Goal: Task Accomplishment & Management: Complete application form

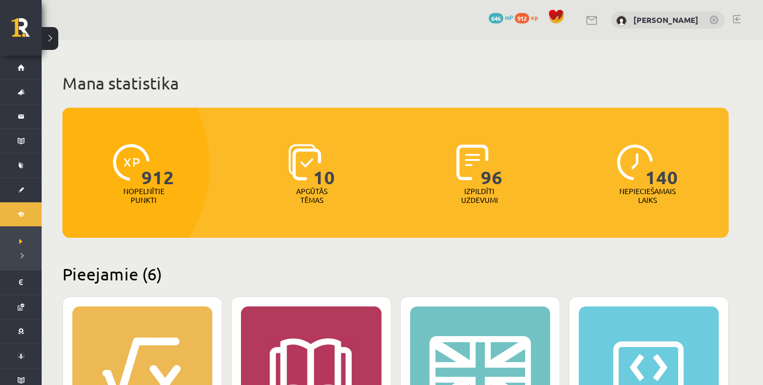
scroll to position [208, 0]
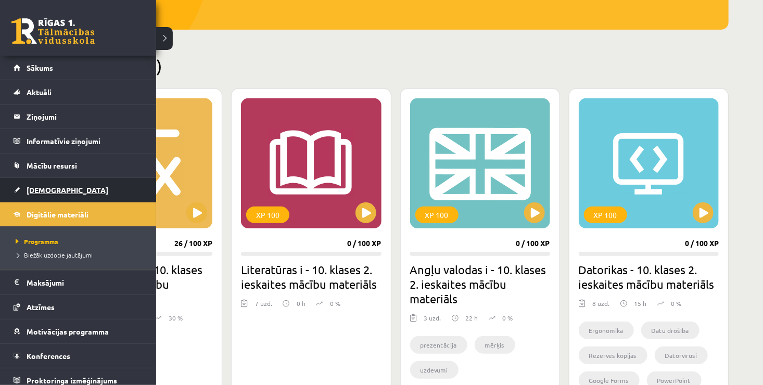
click at [34, 187] on span "[DEMOGRAPHIC_DATA]" at bounding box center [68, 189] width 82 height 9
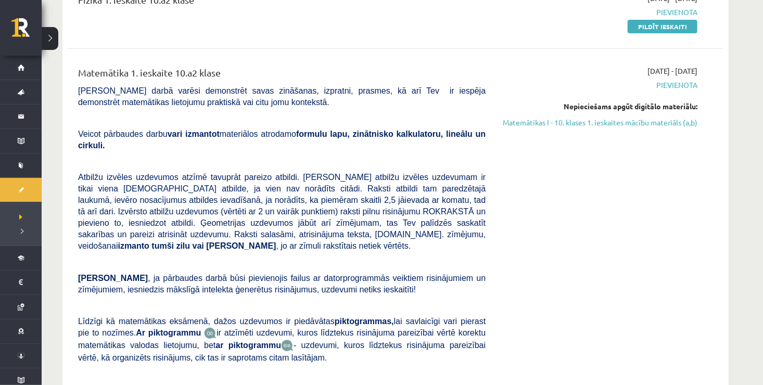
scroll to position [104, 0]
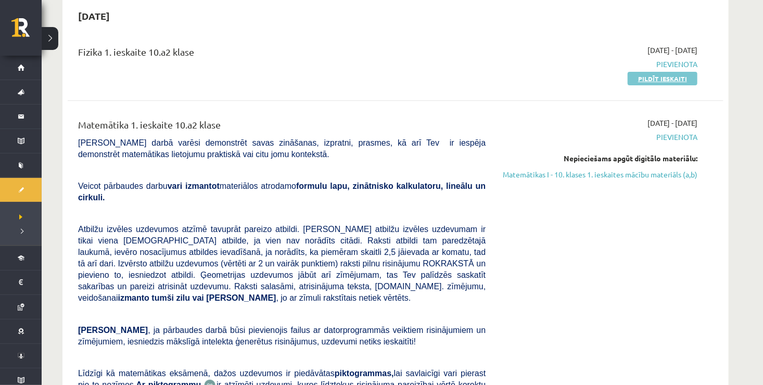
click at [644, 78] on link "Pildīt ieskaiti" at bounding box center [662, 79] width 70 height 14
click at [660, 79] on link "Pildīt ieskaiti" at bounding box center [662, 79] width 70 height 14
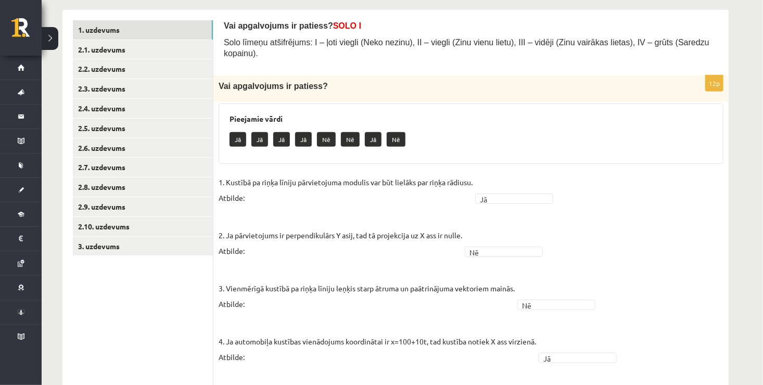
scroll to position [113, 0]
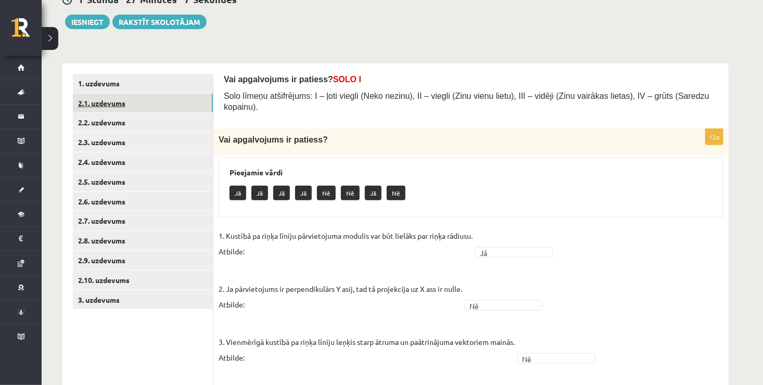
click at [189, 107] on link "2.1. uzdevums" at bounding box center [143, 103] width 140 height 19
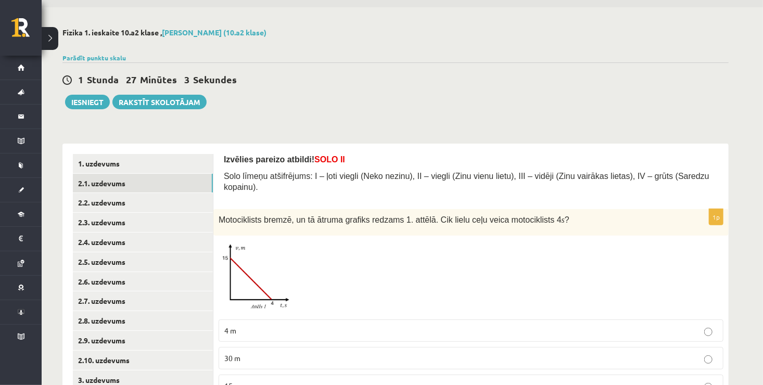
scroll to position [0, 0]
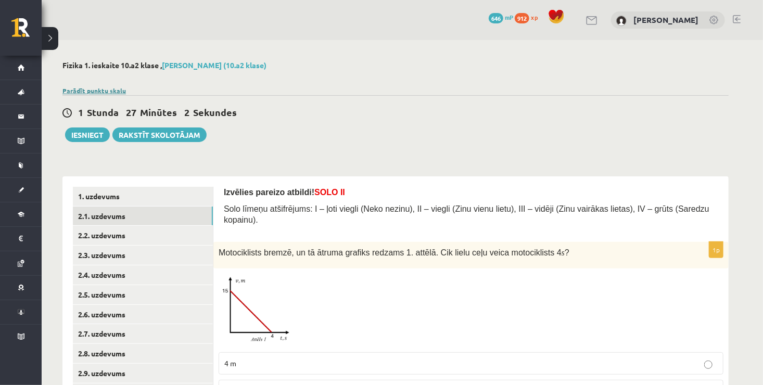
click at [93, 89] on link "Parādīt punktu skalu" at bounding box center [93, 90] width 63 height 8
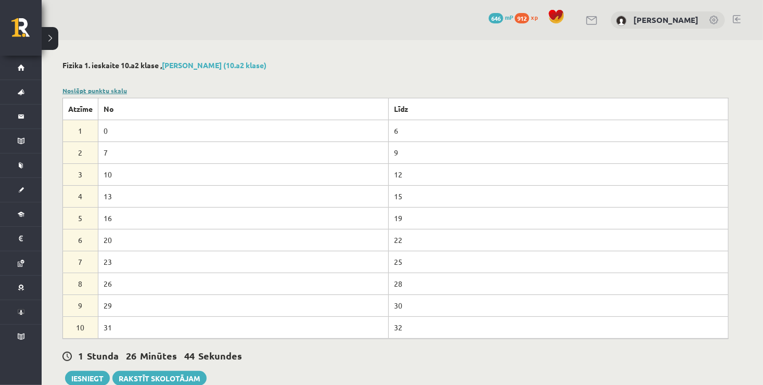
click at [117, 92] on link "Noslēpt punktu skalu" at bounding box center [94, 90] width 65 height 8
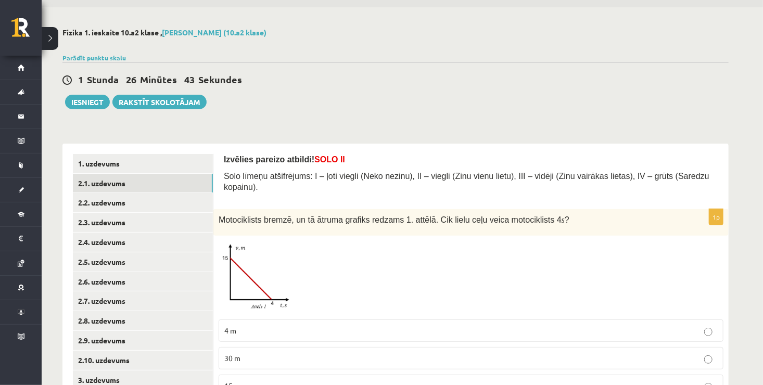
scroll to position [100, 0]
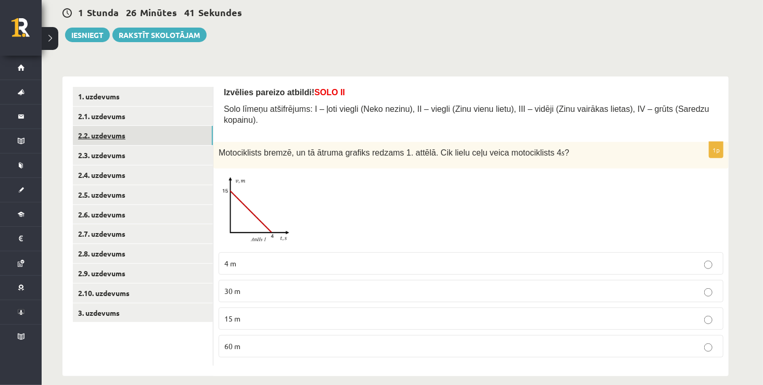
click at [130, 143] on link "2.2. uzdevums" at bounding box center [143, 135] width 140 height 19
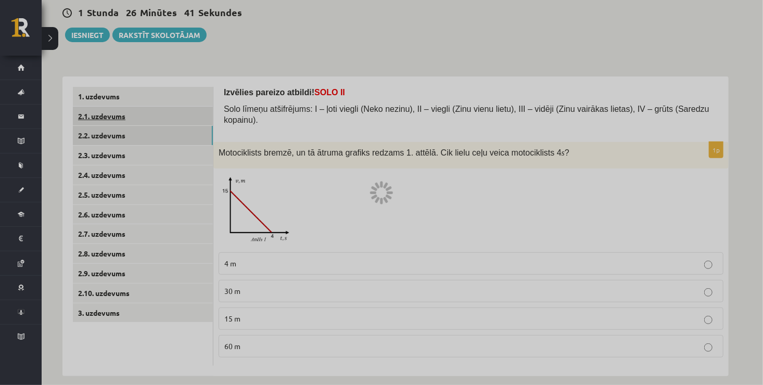
scroll to position [69, 0]
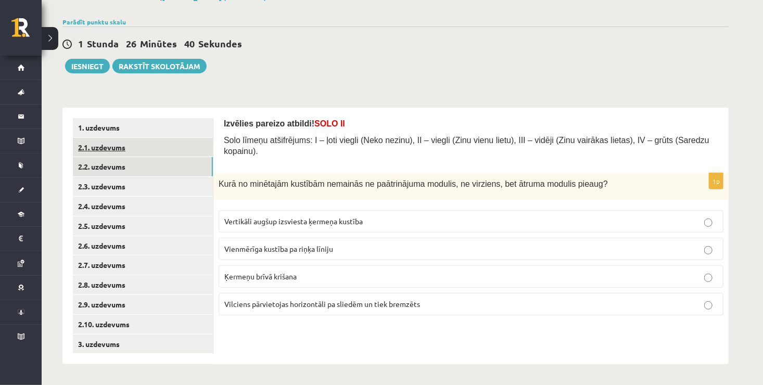
click at [153, 143] on link "2.1. uzdevums" at bounding box center [143, 147] width 140 height 19
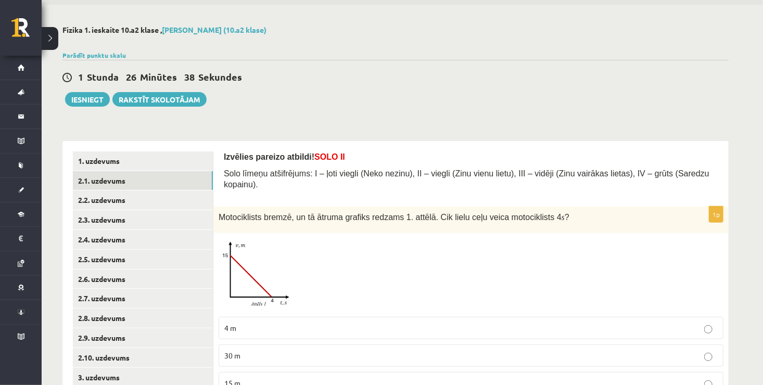
scroll to position [17, 0]
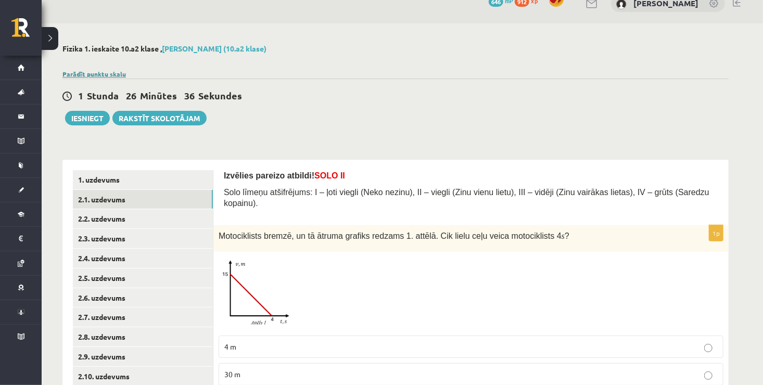
click at [123, 73] on link "Parādīt punktu skalu" at bounding box center [93, 74] width 63 height 8
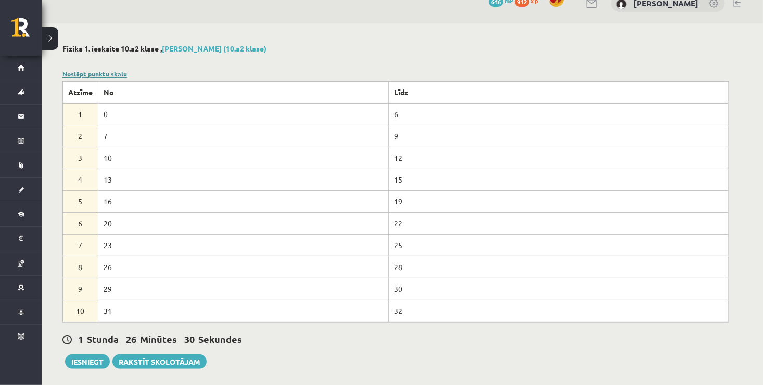
click at [122, 74] on link "Noslēpt punktu skalu" at bounding box center [94, 74] width 65 height 8
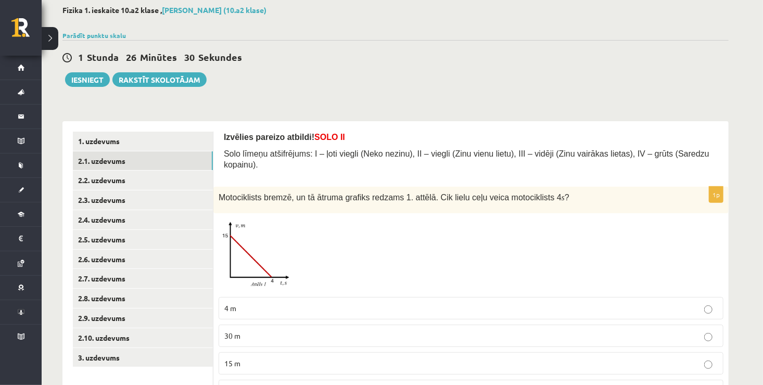
scroll to position [100, 0]
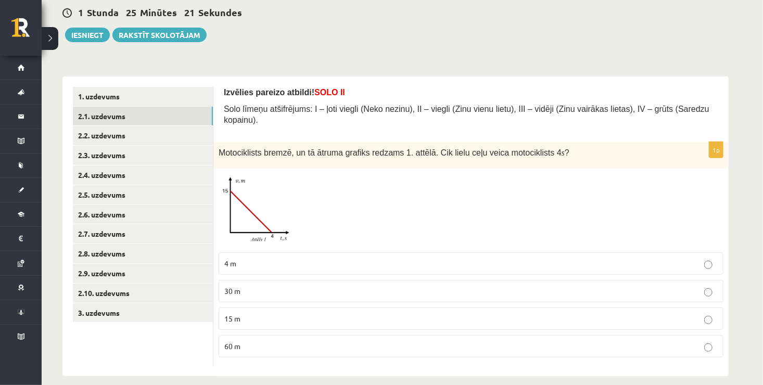
click at [270, 286] on p "30 m" at bounding box center [470, 291] width 493 height 11
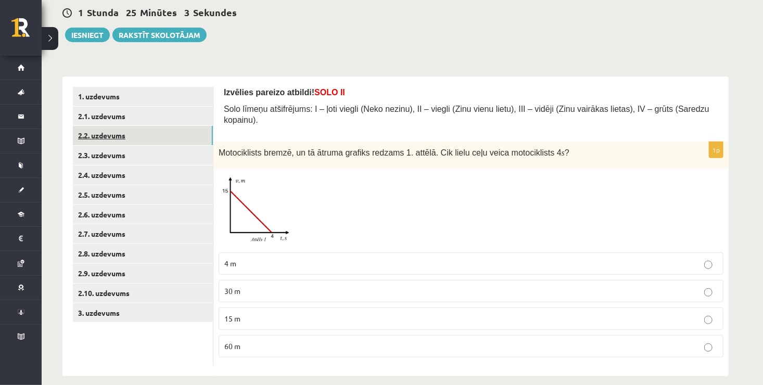
click at [186, 137] on link "2.2. uzdevums" at bounding box center [143, 135] width 140 height 19
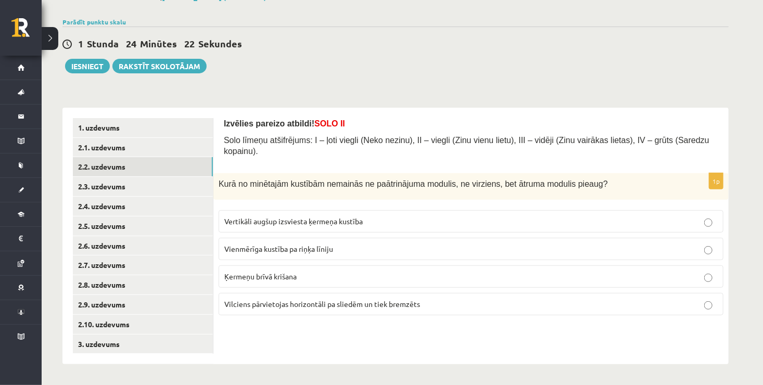
click at [313, 271] on p "Ķermeņu brīvā krišana" at bounding box center [470, 276] width 493 height 11
click at [185, 190] on link "2.3. uzdevums" at bounding box center [143, 186] width 140 height 19
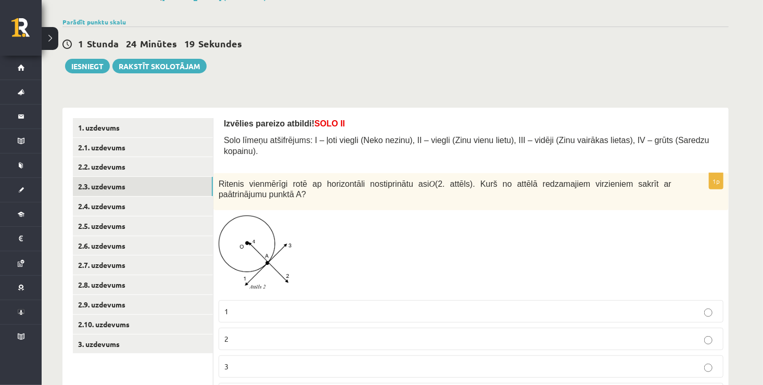
scroll to position [117, 0]
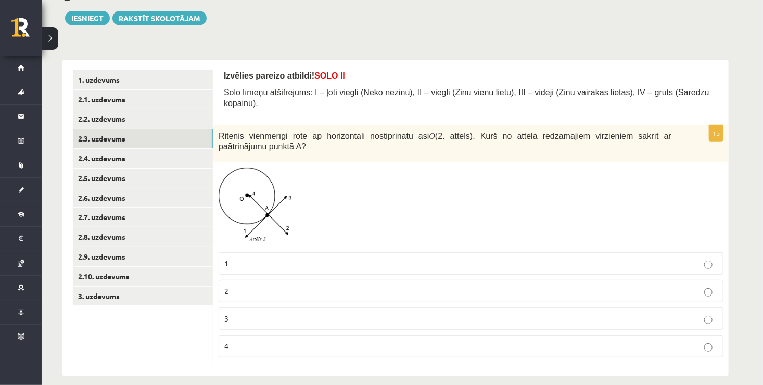
click at [255, 258] on p "1" at bounding box center [470, 263] width 493 height 11
click at [156, 159] on link "2.4. uzdevums" at bounding box center [143, 158] width 140 height 19
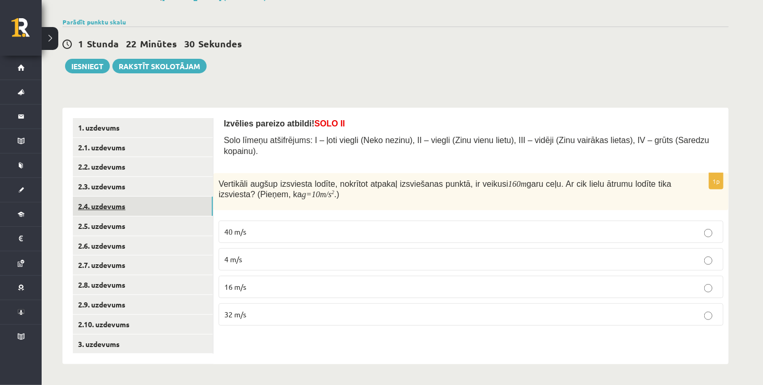
scroll to position [69, 0]
click at [286, 226] on p "40 m/s" at bounding box center [470, 231] width 493 height 11
click at [185, 224] on link "2.5. uzdevums" at bounding box center [143, 225] width 140 height 19
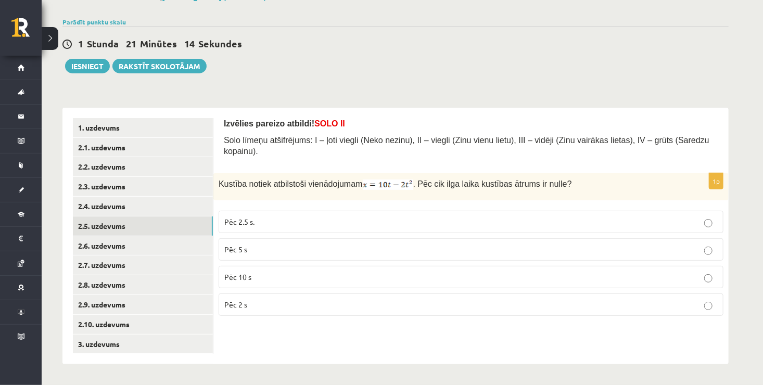
click at [277, 299] on p "Pēc 2 s" at bounding box center [470, 304] width 493 height 11
click at [179, 245] on link "2.6. uzdevums" at bounding box center [143, 245] width 140 height 19
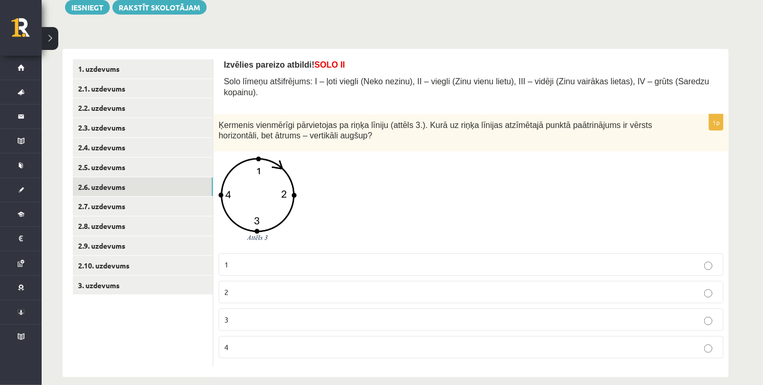
scroll to position [128, 0]
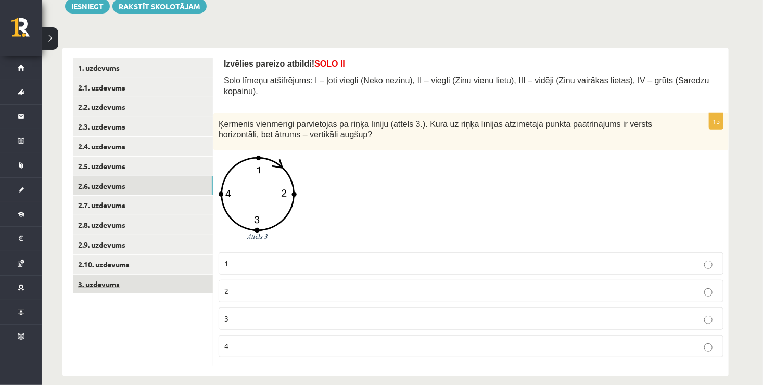
click at [183, 286] on link "3. uzdevums" at bounding box center [143, 284] width 140 height 19
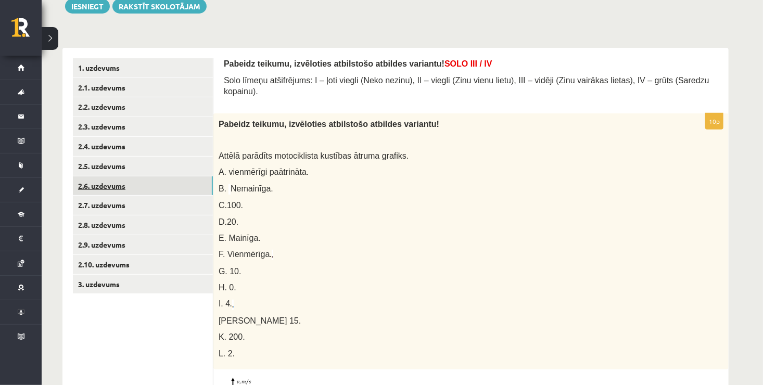
click at [157, 187] on link "2.6. uzdevums" at bounding box center [143, 185] width 140 height 19
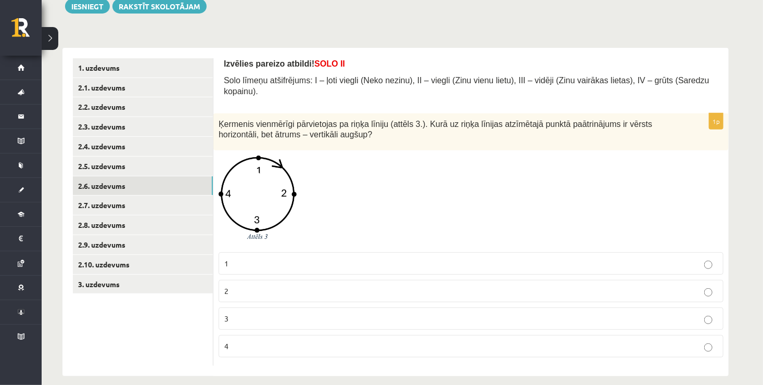
click at [290, 341] on p "4" at bounding box center [470, 346] width 493 height 11
click at [147, 205] on link "2.7. uzdevums" at bounding box center [143, 205] width 140 height 19
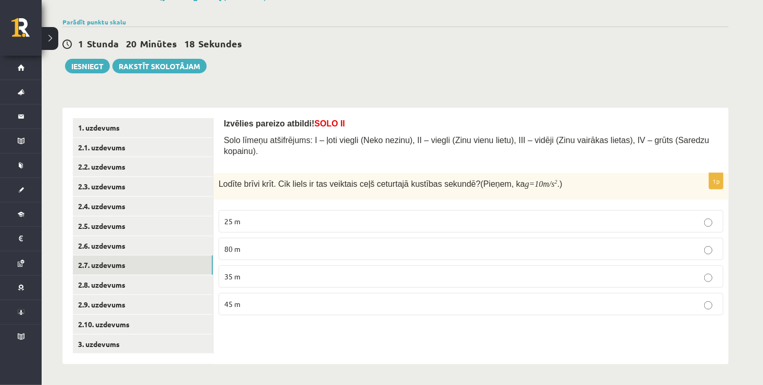
scroll to position [69, 0]
click at [303, 271] on p "35 m" at bounding box center [470, 276] width 493 height 11
click at [167, 283] on link "2.8. uzdevums" at bounding box center [143, 284] width 140 height 19
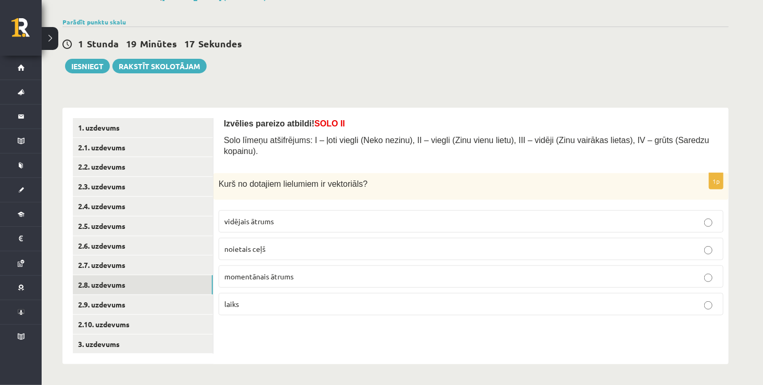
click at [317, 271] on p "momentānais ātrums" at bounding box center [470, 276] width 493 height 11
click at [178, 311] on link "2.9. uzdevums" at bounding box center [143, 304] width 140 height 19
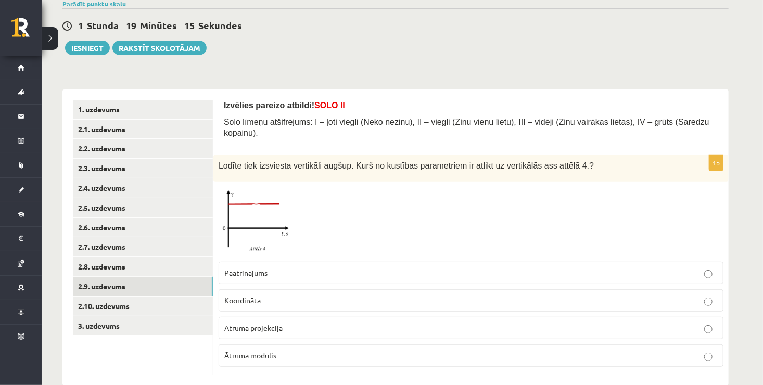
scroll to position [96, 0]
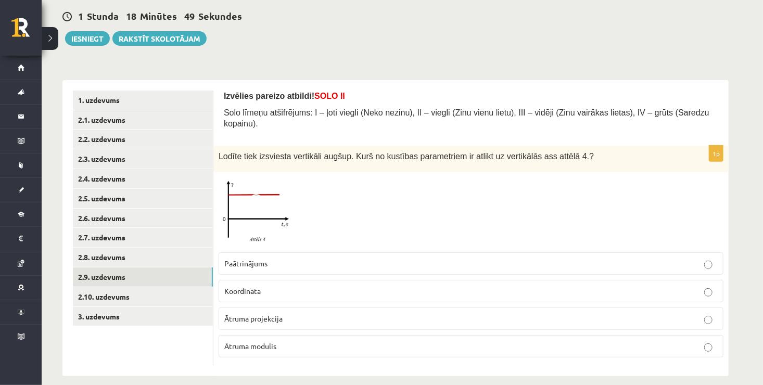
click at [284, 258] on p "Paātrinājums" at bounding box center [470, 263] width 493 height 11
click at [169, 297] on link "2.10. uzdevums" at bounding box center [143, 296] width 140 height 19
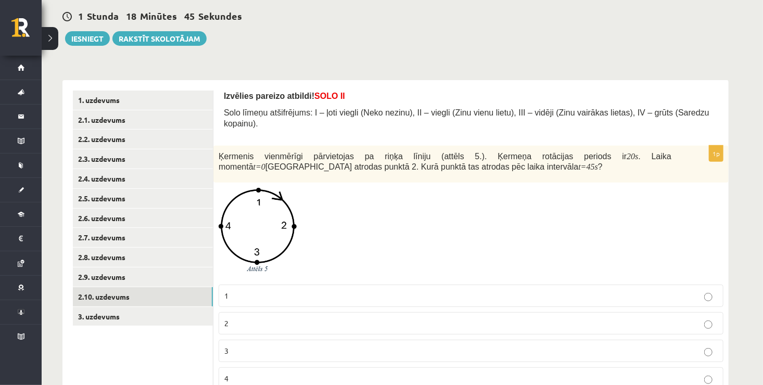
scroll to position [129, 0]
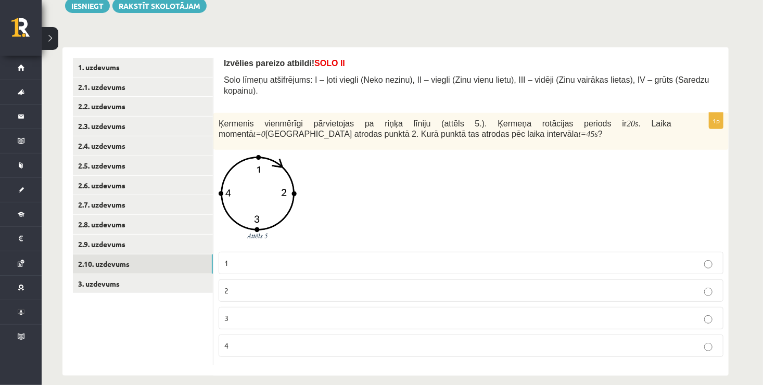
click at [315, 285] on p "2" at bounding box center [470, 290] width 493 height 11
click at [238, 340] on p "4" at bounding box center [470, 345] width 493 height 11
click at [167, 131] on link "2.3. uzdevums" at bounding box center [143, 126] width 140 height 19
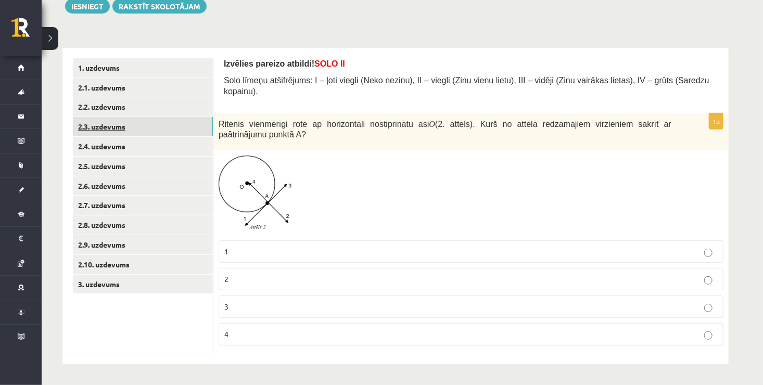
scroll to position [117, 0]
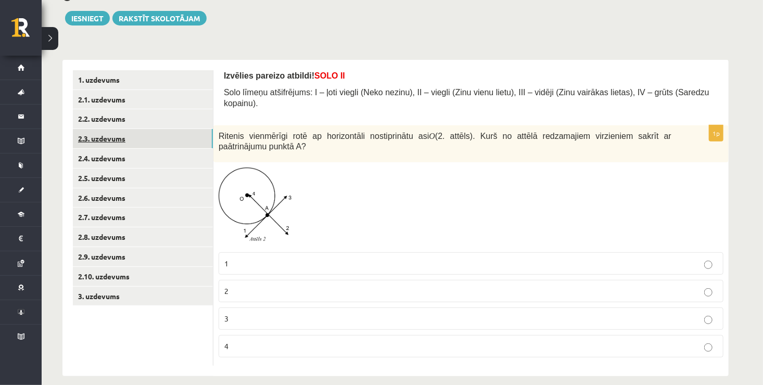
click at [170, 136] on link "2.3. uzdevums" at bounding box center [143, 138] width 140 height 19
click at [179, 176] on link "2.5. uzdevums" at bounding box center [143, 178] width 140 height 19
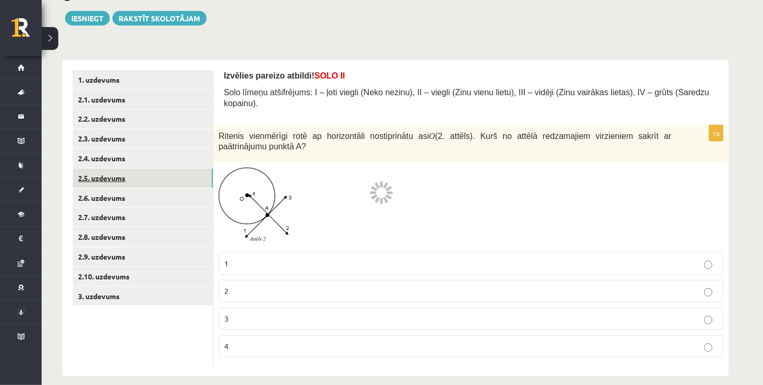
scroll to position [69, 0]
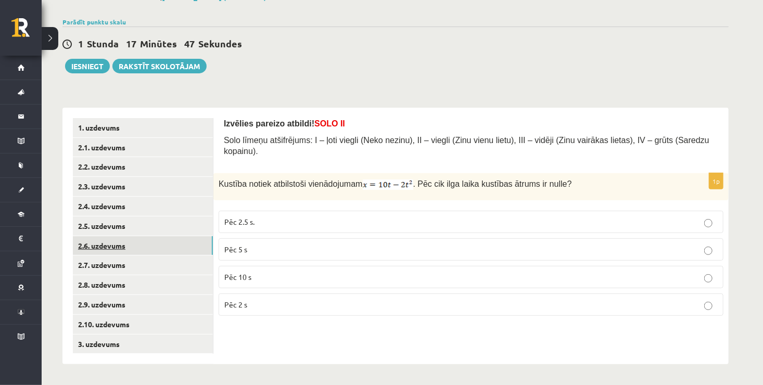
click at [162, 248] on link "2.6. uzdevums" at bounding box center [143, 245] width 140 height 19
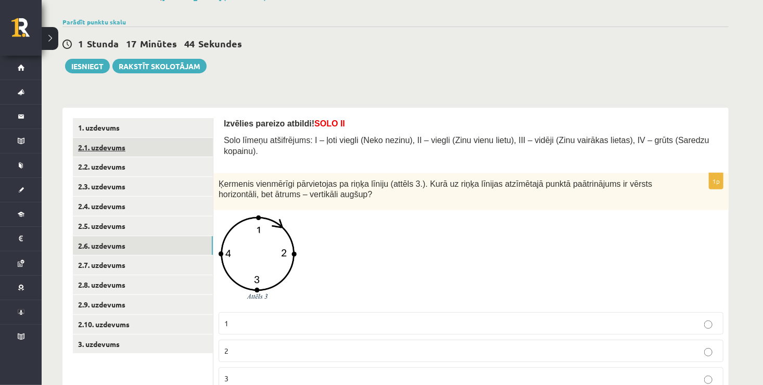
click at [163, 140] on link "2.1. uzdevums" at bounding box center [143, 147] width 140 height 19
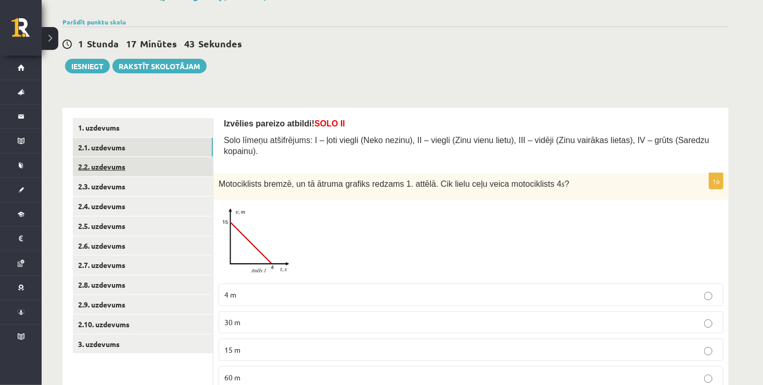
click at [164, 168] on link "2.2. uzdevums" at bounding box center [143, 166] width 140 height 19
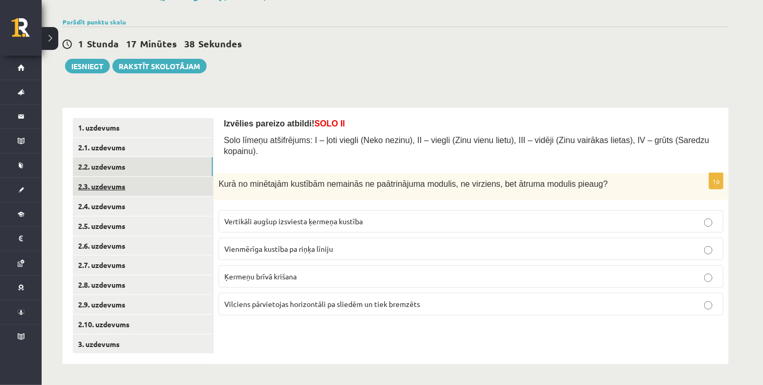
click at [171, 188] on link "2.3. uzdevums" at bounding box center [143, 186] width 140 height 19
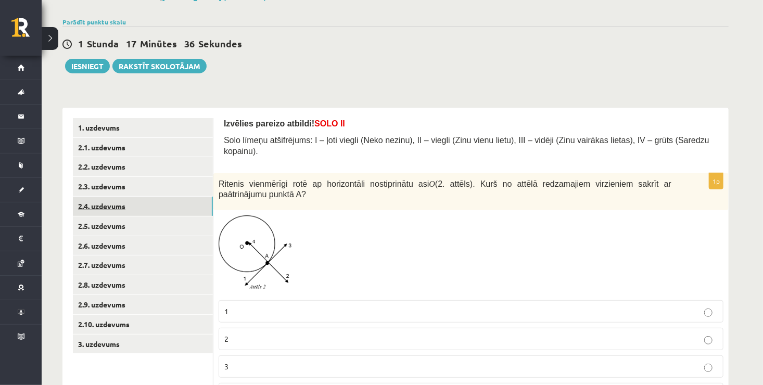
click at [155, 208] on link "2.4. uzdevums" at bounding box center [143, 206] width 140 height 19
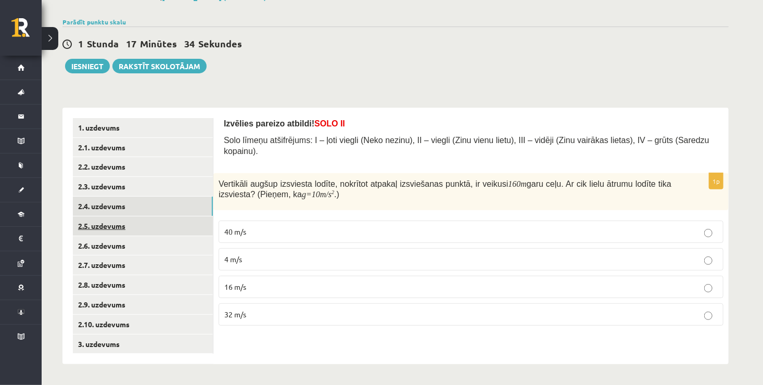
click at [156, 226] on link "2.5. uzdevums" at bounding box center [143, 225] width 140 height 19
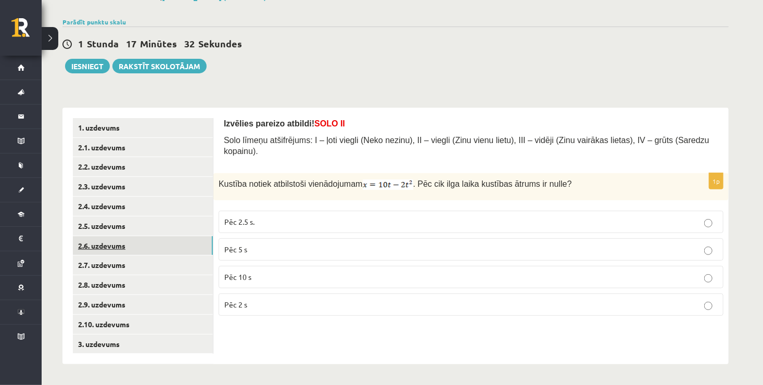
click at [156, 246] on link "2.6. uzdevums" at bounding box center [143, 245] width 140 height 19
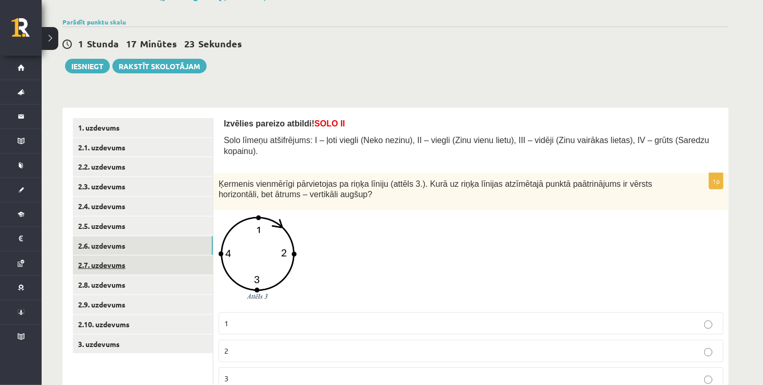
click at [152, 262] on link "2.7. uzdevums" at bounding box center [143, 264] width 140 height 19
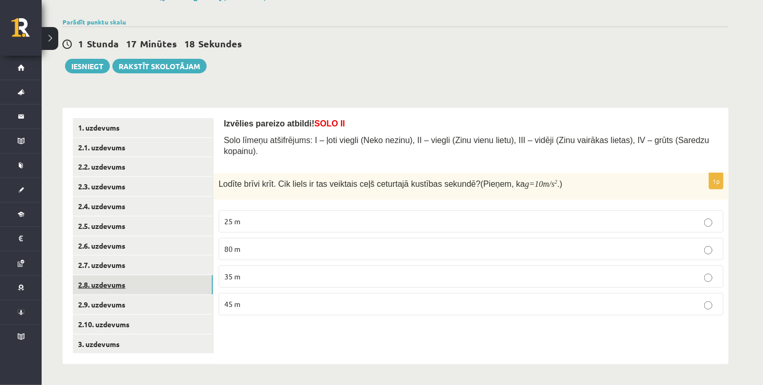
click at [160, 293] on link "2.8. uzdevums" at bounding box center [143, 284] width 140 height 19
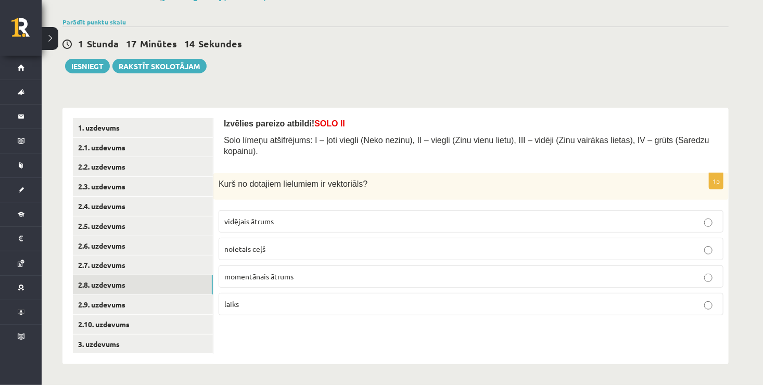
click at [281, 216] on p "vidējais ātrums" at bounding box center [470, 221] width 493 height 11
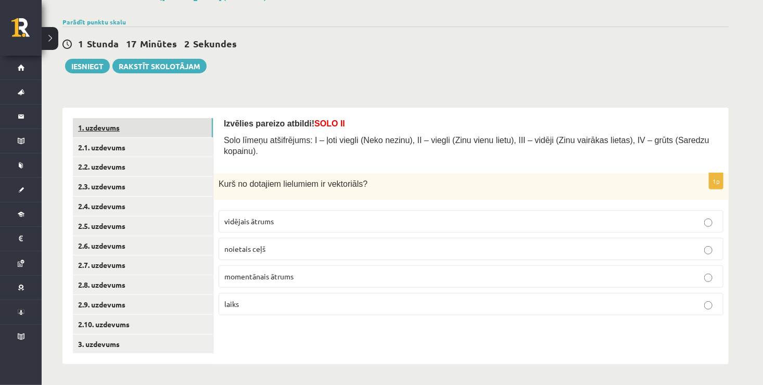
click at [158, 127] on link "1. uzdevums" at bounding box center [143, 127] width 140 height 19
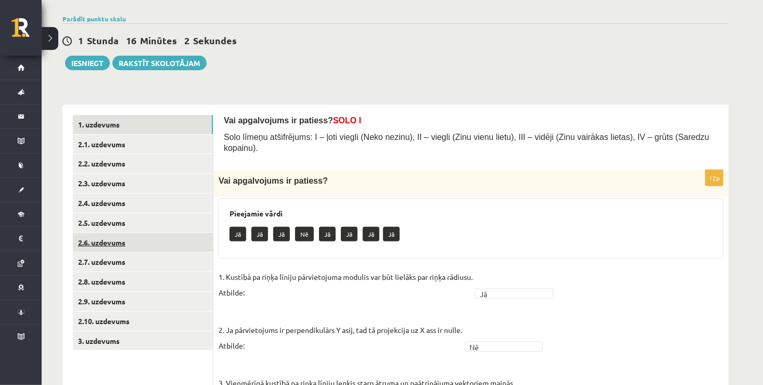
scroll to position [61, 0]
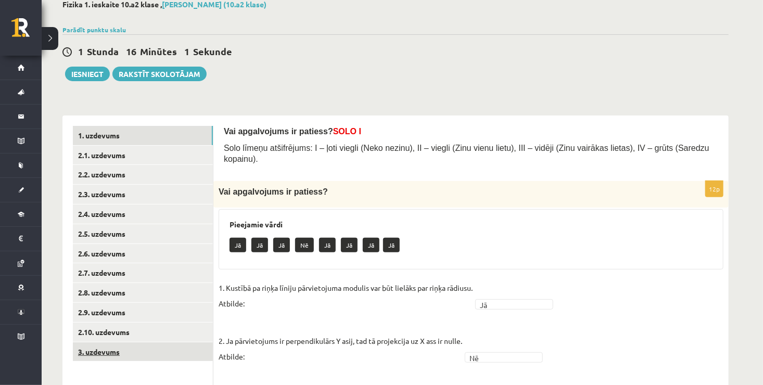
click at [154, 351] on link "3. uzdevums" at bounding box center [143, 351] width 140 height 19
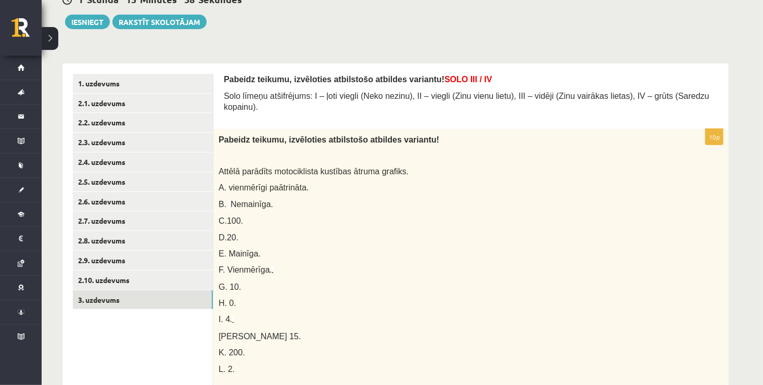
scroll to position [9, 0]
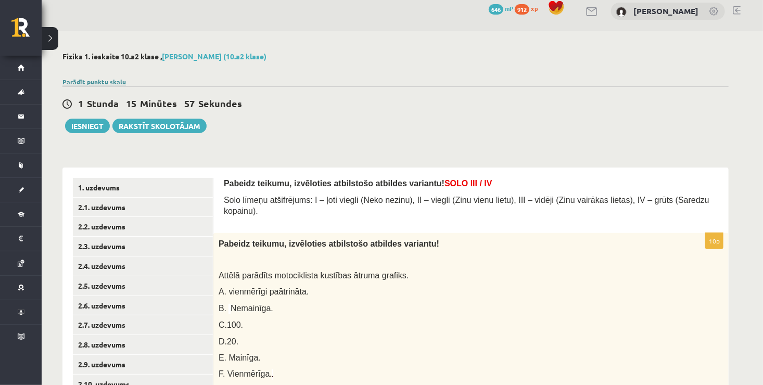
click at [93, 81] on link "Parādīt punktu skalu" at bounding box center [93, 82] width 63 height 8
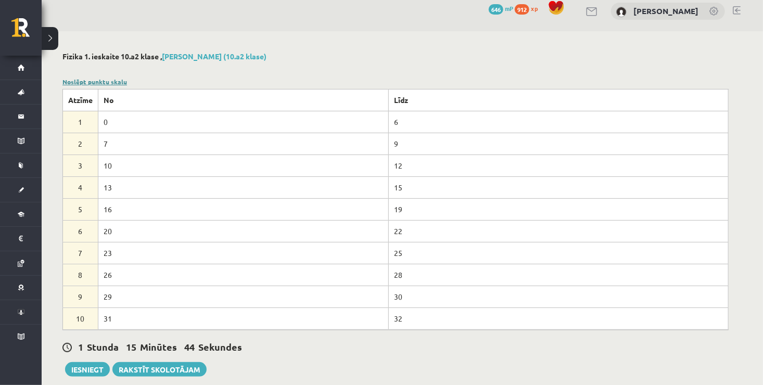
click at [76, 80] on link "Noslēpt punktu skalu" at bounding box center [94, 82] width 65 height 8
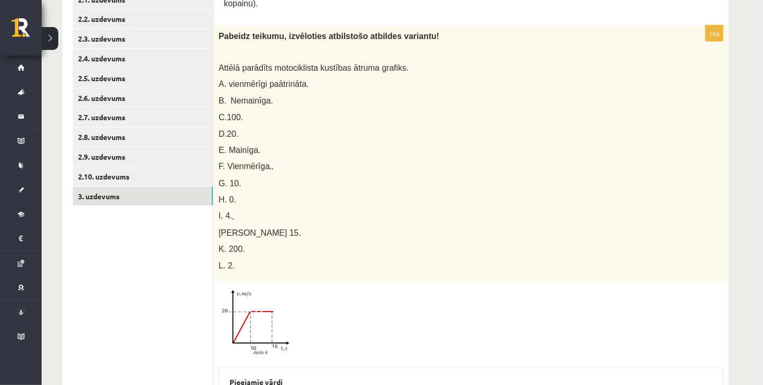
scroll to position [217, 0]
click at [251, 304] on span at bounding box center [258, 311] width 17 height 17
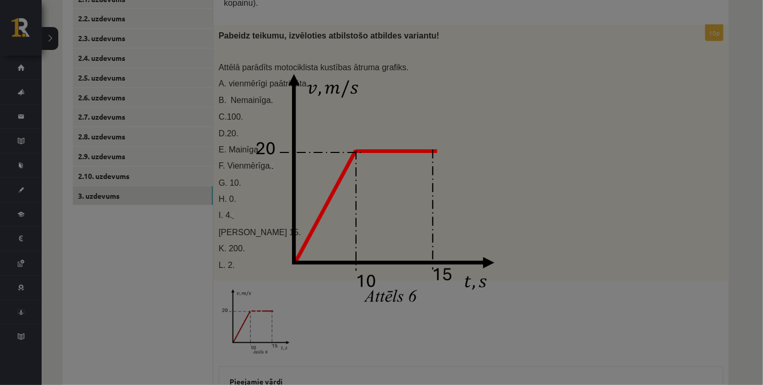
click at [685, 123] on div at bounding box center [381, 192] width 763 height 385
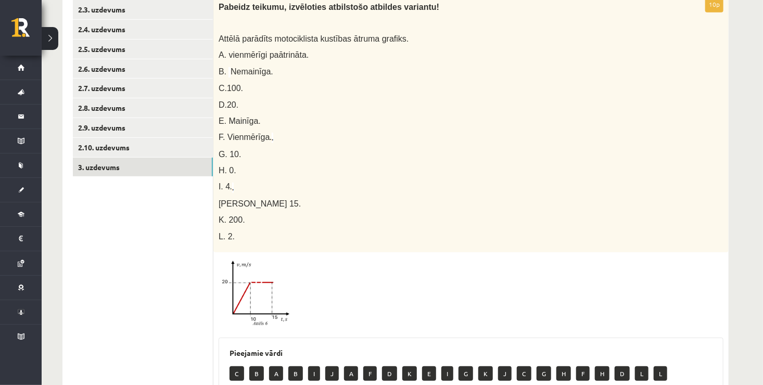
scroll to position [131, 0]
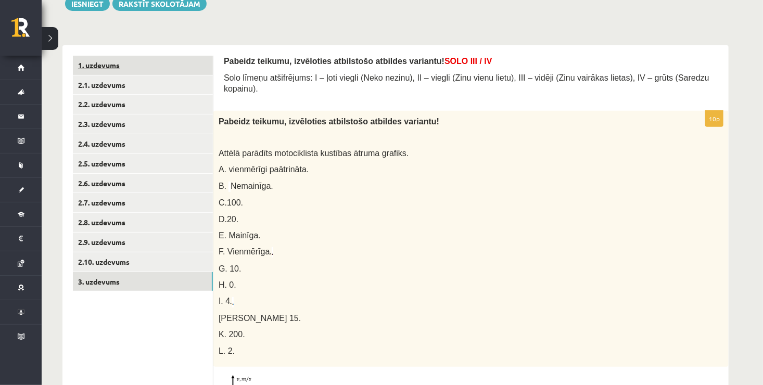
click at [125, 60] on link "1. uzdevums" at bounding box center [143, 65] width 140 height 19
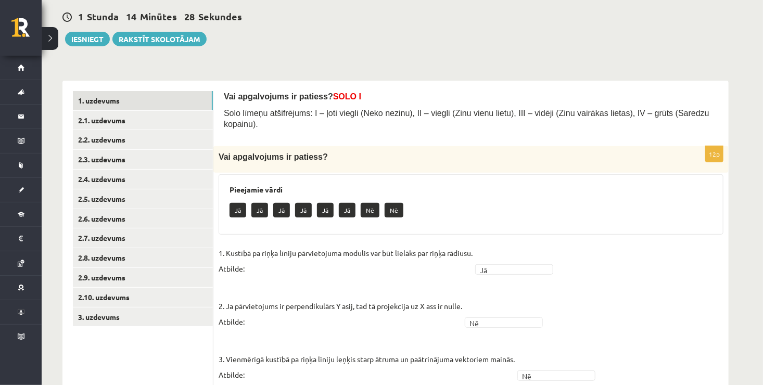
scroll to position [165, 0]
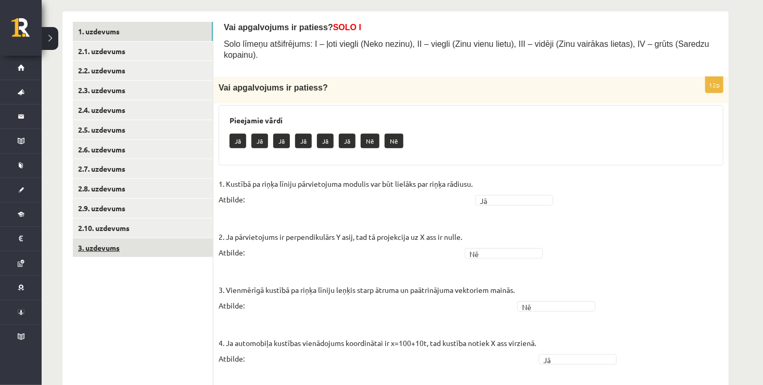
click at [137, 249] on link "3. uzdevums" at bounding box center [143, 247] width 140 height 19
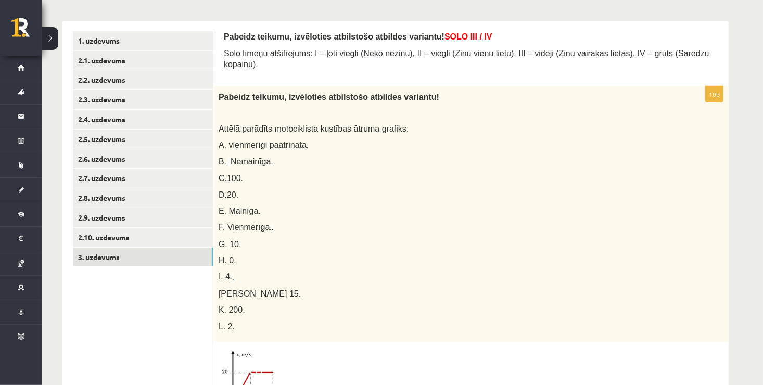
scroll to position [156, 0]
click at [165, 40] on link "1. uzdevums" at bounding box center [143, 40] width 140 height 19
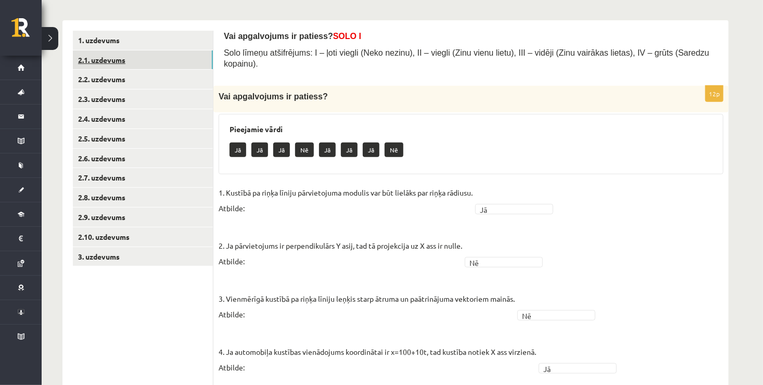
click at [150, 65] on link "2.1. uzdevums" at bounding box center [143, 59] width 140 height 19
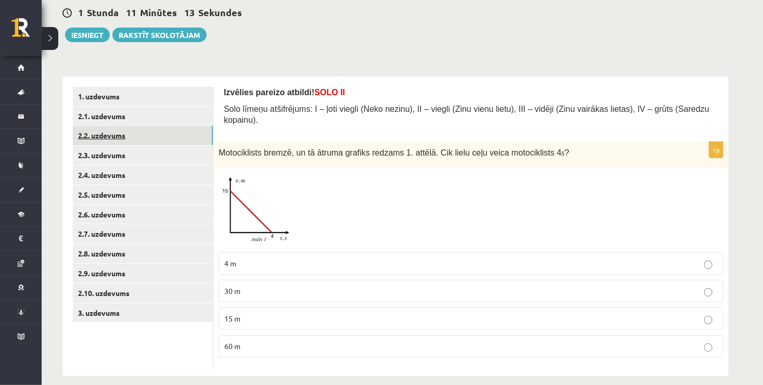
click at [157, 129] on link "2.2. uzdevums" at bounding box center [143, 135] width 140 height 19
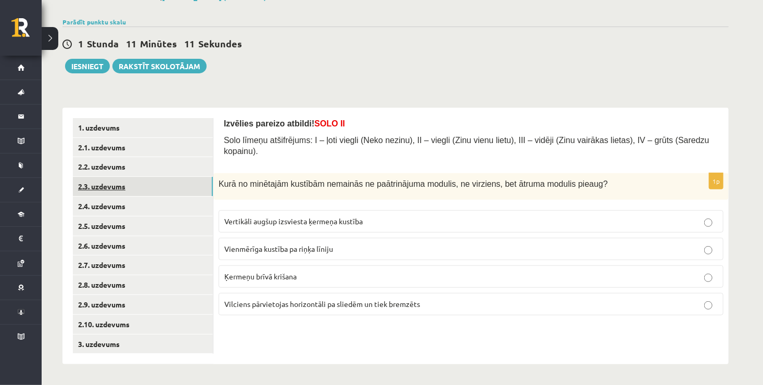
click at [149, 184] on link "2.3. uzdevums" at bounding box center [143, 186] width 140 height 19
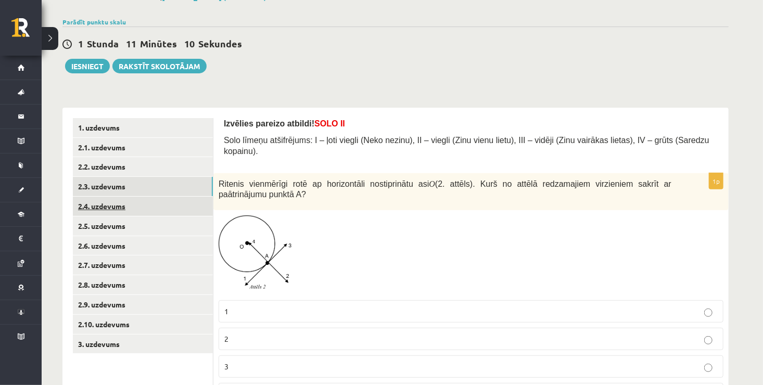
click at [150, 209] on link "2.4. uzdevums" at bounding box center [143, 206] width 140 height 19
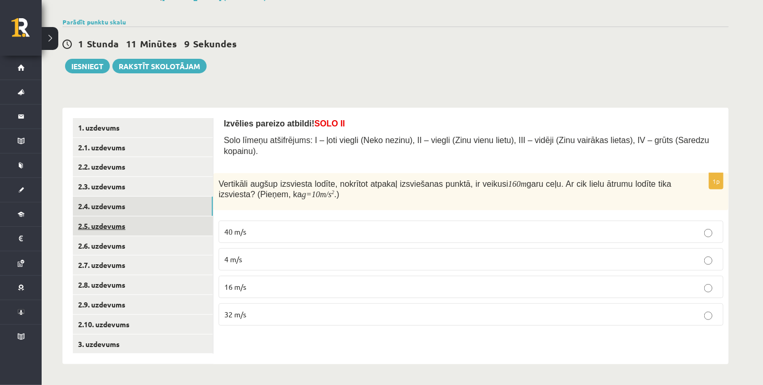
click at [140, 221] on link "2.5. uzdevums" at bounding box center [143, 225] width 140 height 19
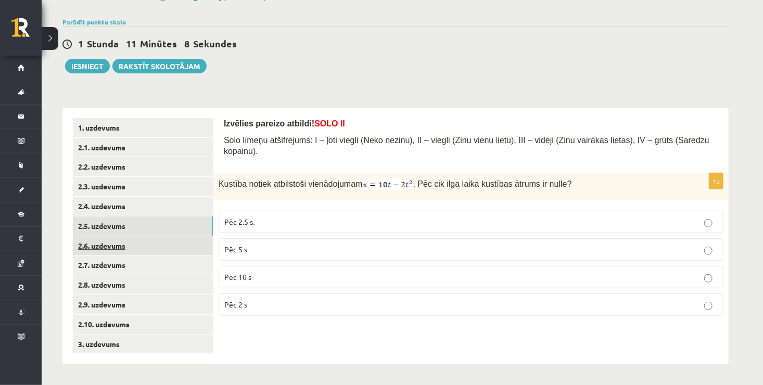
click at [142, 254] on link "2.6. uzdevums" at bounding box center [143, 245] width 140 height 19
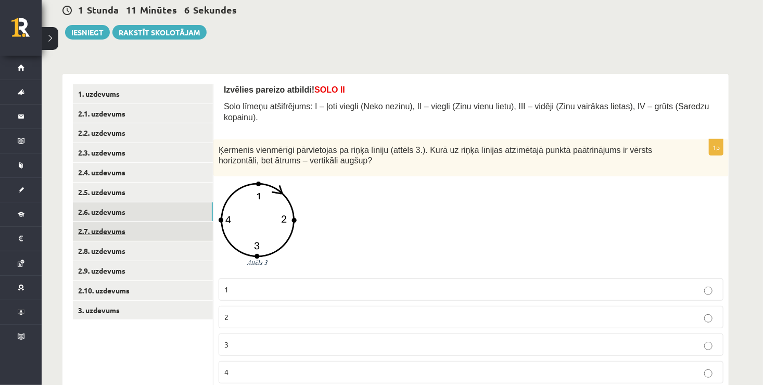
scroll to position [128, 0]
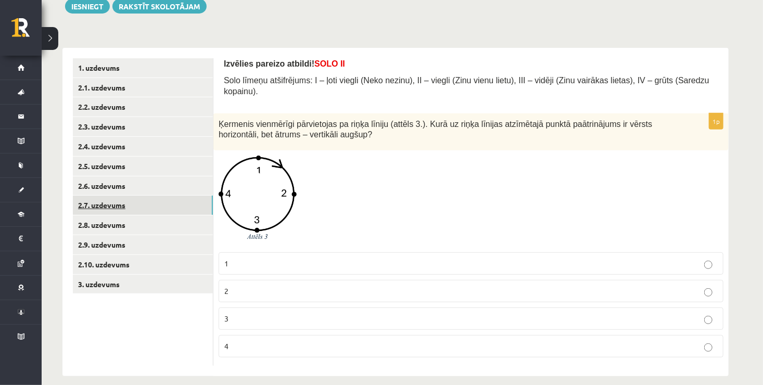
click at [135, 205] on link "2.7. uzdevums" at bounding box center [143, 205] width 140 height 19
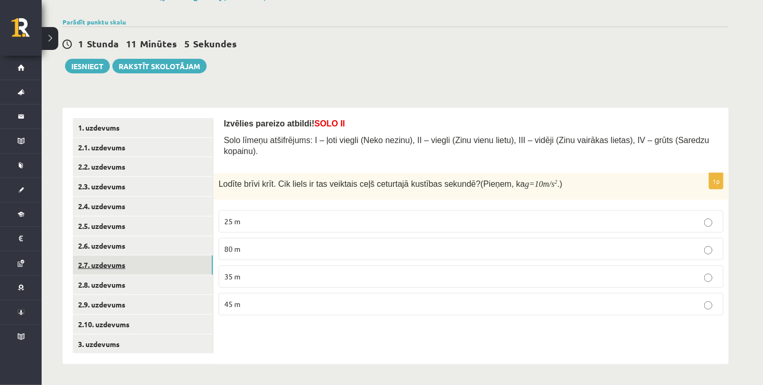
scroll to position [69, 0]
click at [127, 283] on link "2.8. uzdevums" at bounding box center [143, 284] width 140 height 19
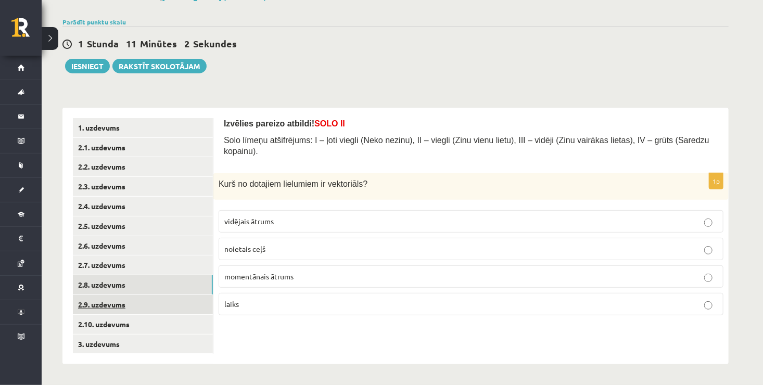
click at [130, 301] on link "2.9. uzdevums" at bounding box center [143, 304] width 140 height 19
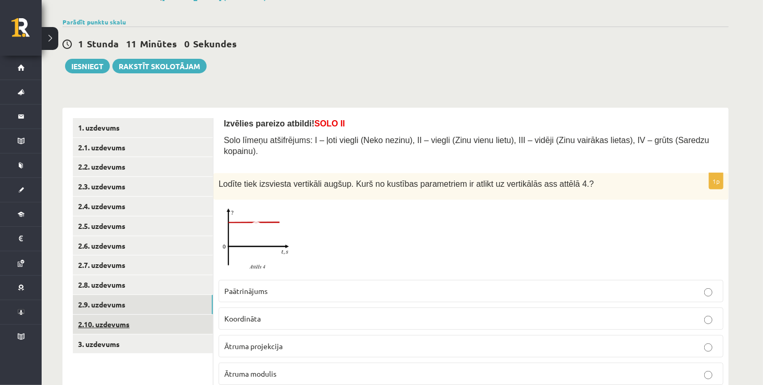
click at [136, 324] on link "2.10. uzdevums" at bounding box center [143, 324] width 140 height 19
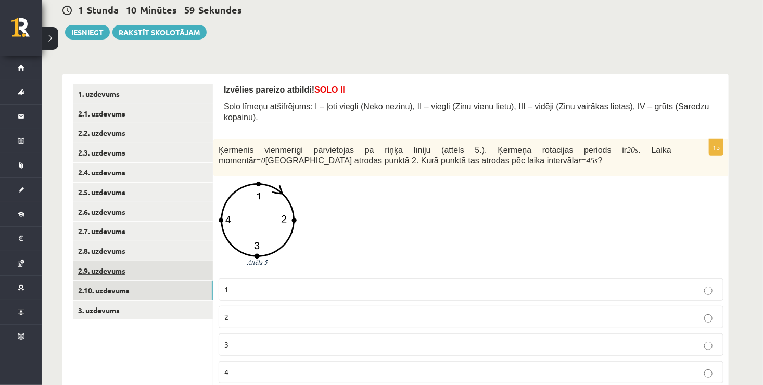
scroll to position [129, 0]
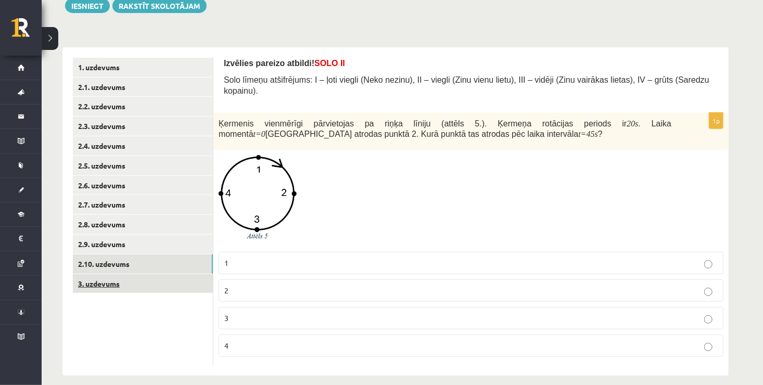
click at [135, 287] on link "3. uzdevums" at bounding box center [143, 283] width 140 height 19
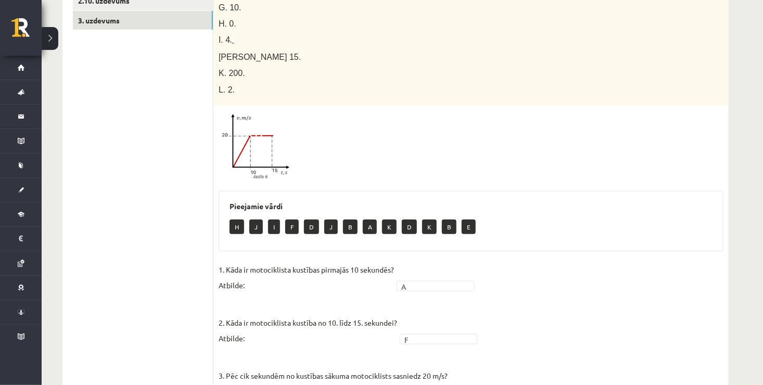
scroll to position [391, 0]
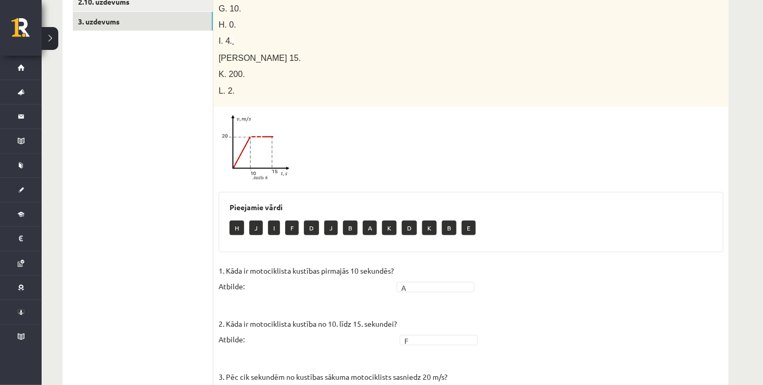
click at [264, 142] on img at bounding box center [257, 148] width 78 height 73
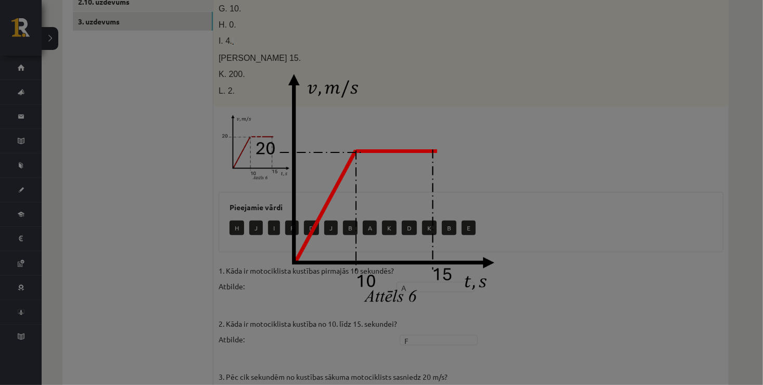
click at [475, 128] on img at bounding box center [381, 192] width 277 height 260
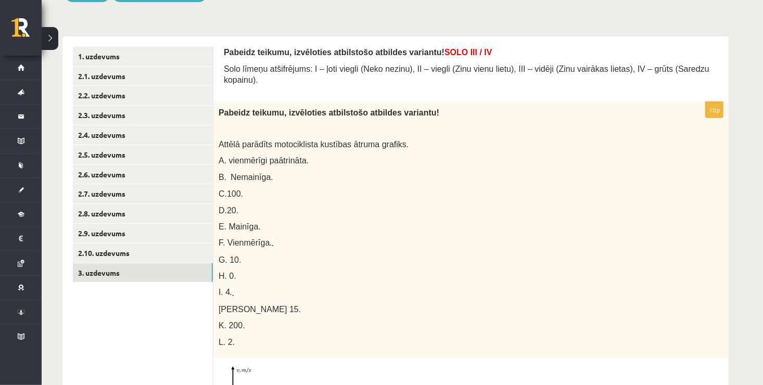
scroll to position [79, 0]
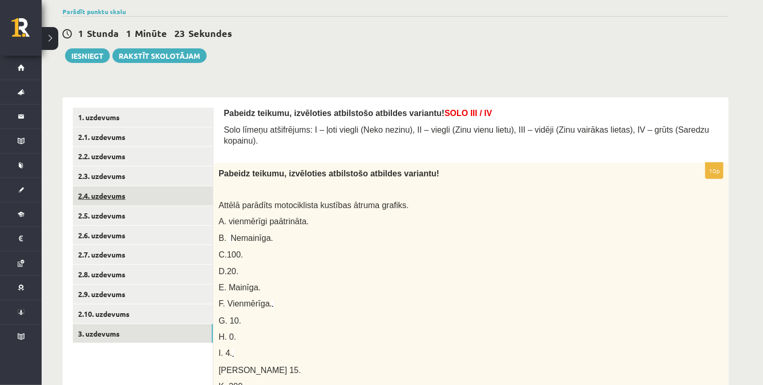
click at [163, 203] on link "2.4. uzdevums" at bounding box center [143, 195] width 140 height 19
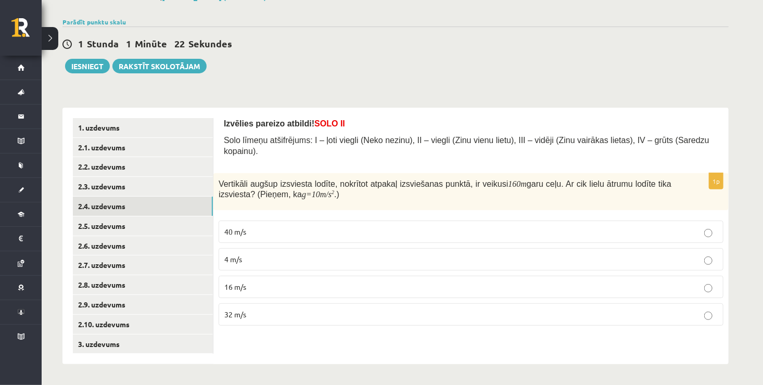
scroll to position [69, 0]
click at [194, 228] on link "2.5. uzdevums" at bounding box center [143, 225] width 140 height 19
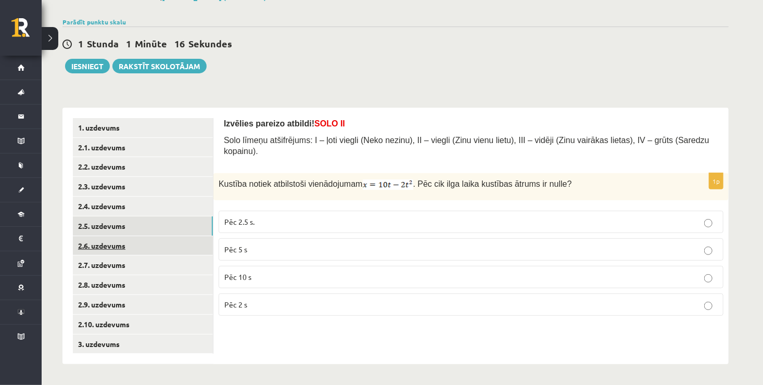
click at [182, 242] on link "2.6. uzdevums" at bounding box center [143, 245] width 140 height 19
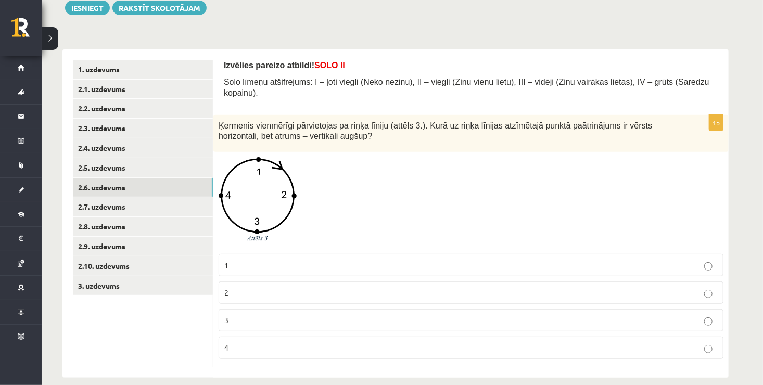
scroll to position [128, 0]
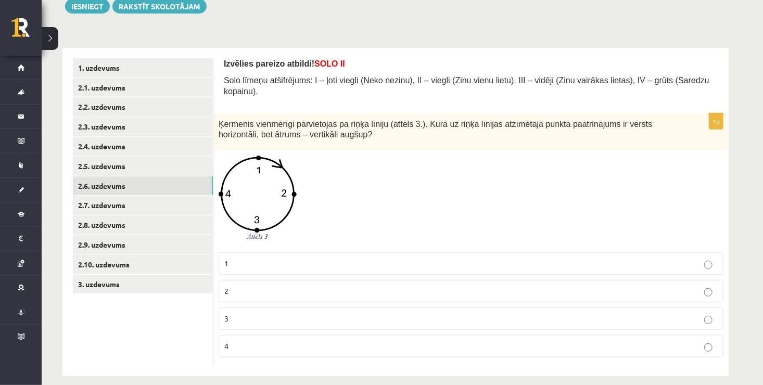
click at [427, 221] on div at bounding box center [470, 201] width 505 height 91
click at [129, 284] on link "3. uzdevums" at bounding box center [143, 284] width 140 height 19
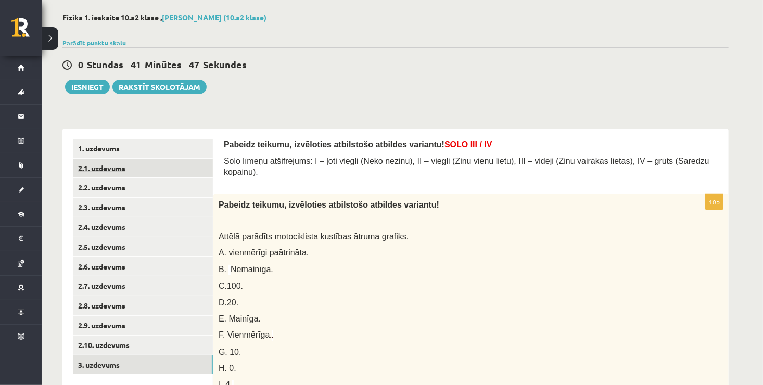
scroll to position [24, 0]
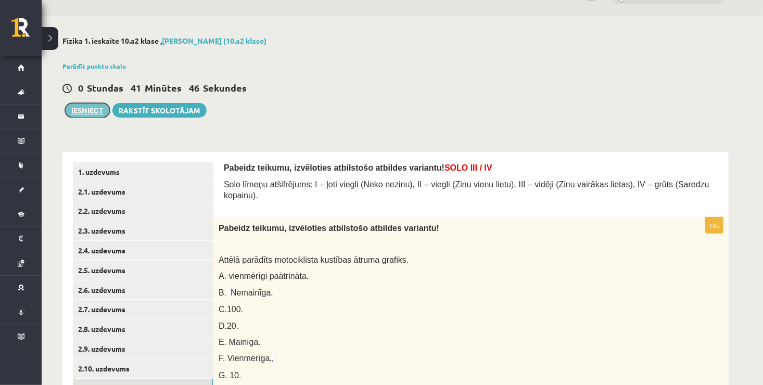
click at [86, 108] on button "Iesniegt" at bounding box center [87, 110] width 45 height 15
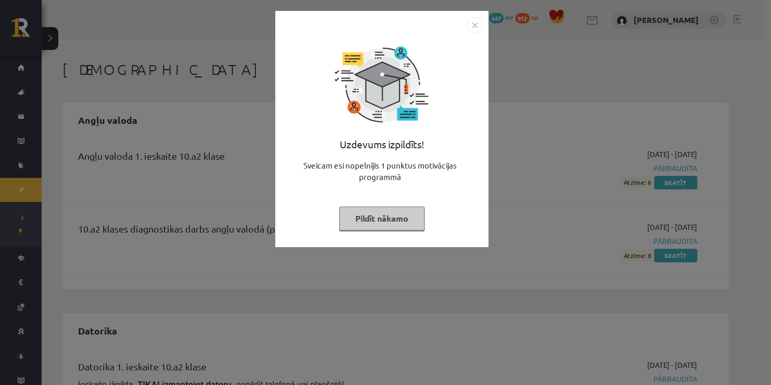
click at [476, 21] on img "Close" at bounding box center [475, 25] width 16 height 16
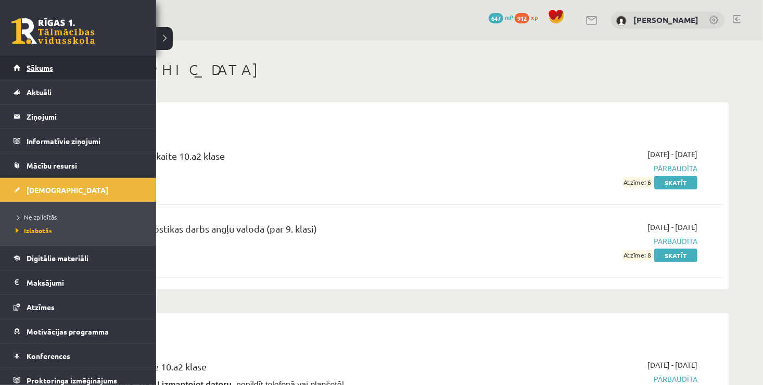
click at [49, 73] on link "Sākums" at bounding box center [79, 68] width 130 height 24
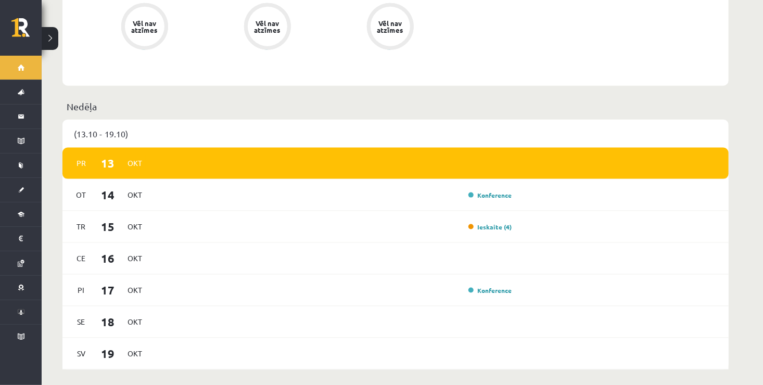
scroll to position [676, 0]
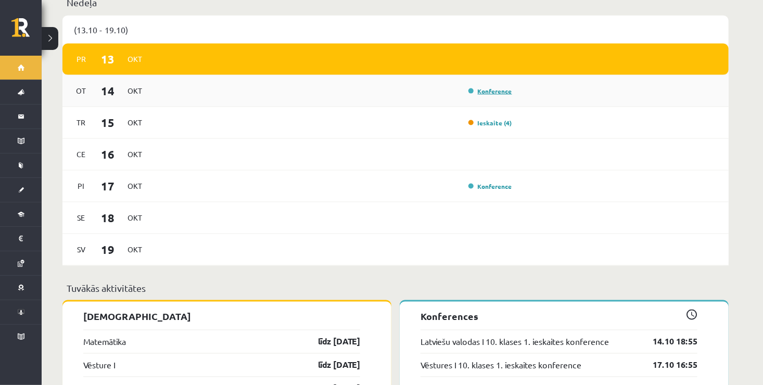
click at [511, 87] on link "Konference" at bounding box center [490, 91] width 44 height 8
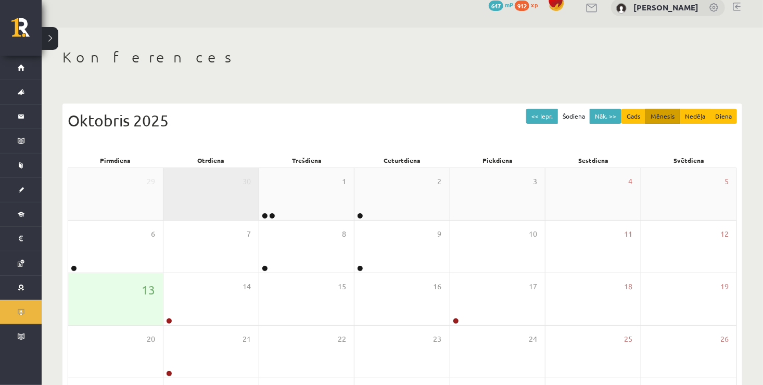
scroll to position [52, 0]
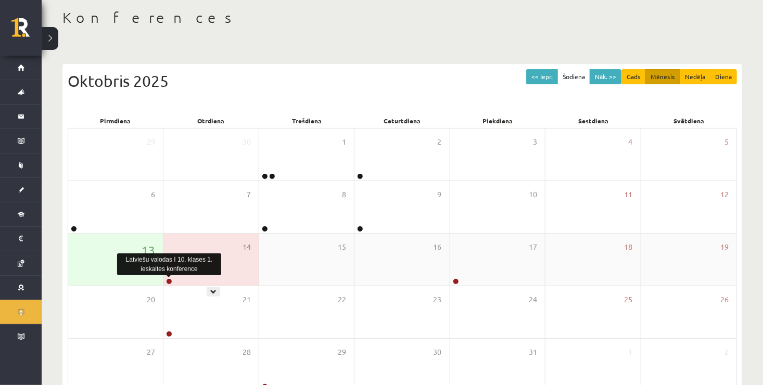
click at [166, 281] on link at bounding box center [169, 281] width 6 height 6
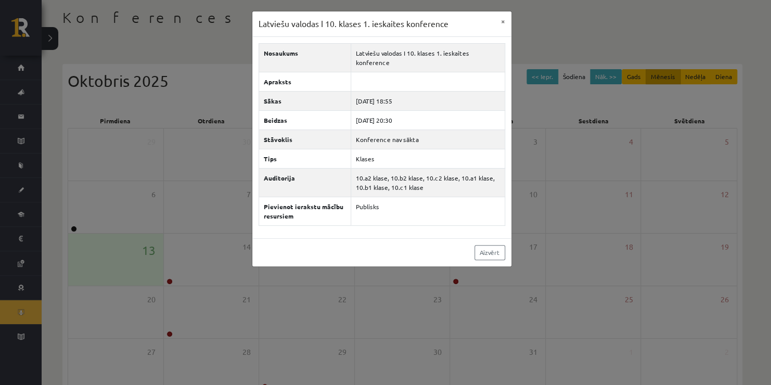
click at [176, 271] on div "Latviešu valodas I 10. klases 1. ieskaites konference" at bounding box center [169, 264] width 104 height 22
click at [177, 268] on div "Latviešu valodas I 10. klases 1. ieskaites konference × Nosaukums Latviešu valo…" at bounding box center [385, 192] width 771 height 385
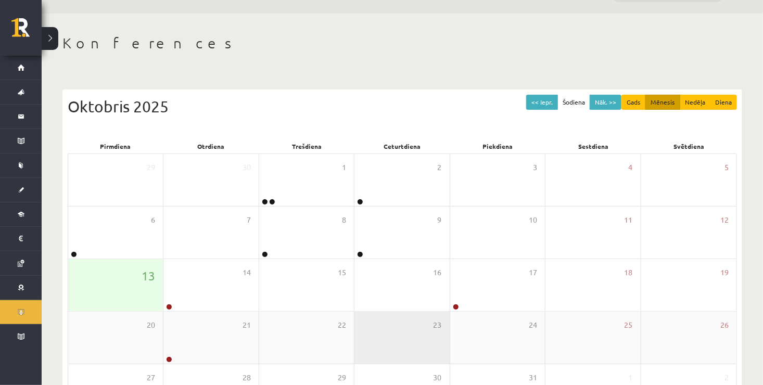
scroll to position [0, 0]
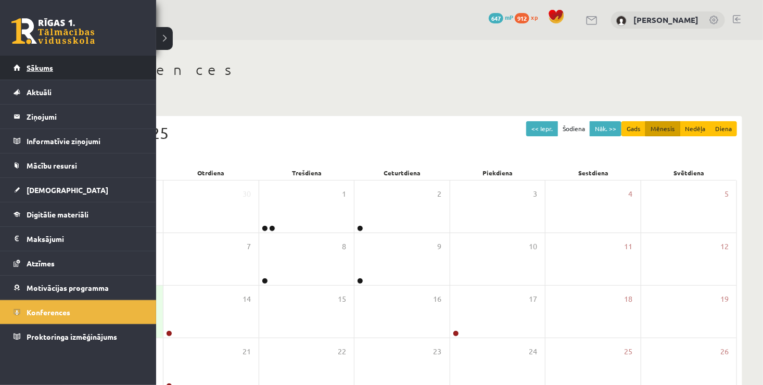
click at [28, 71] on span "Sākums" at bounding box center [40, 67] width 27 height 9
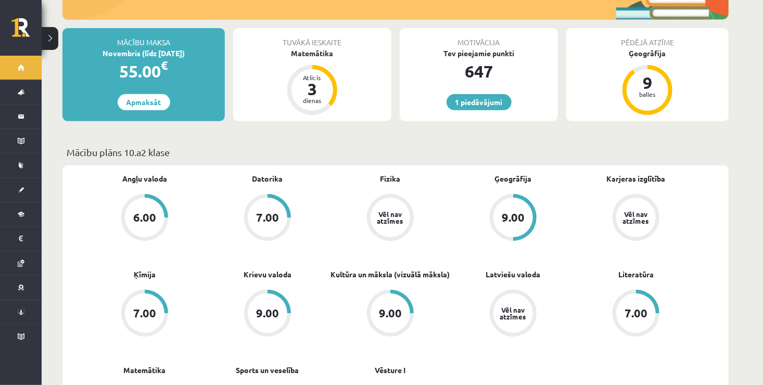
scroll to position [208, 0]
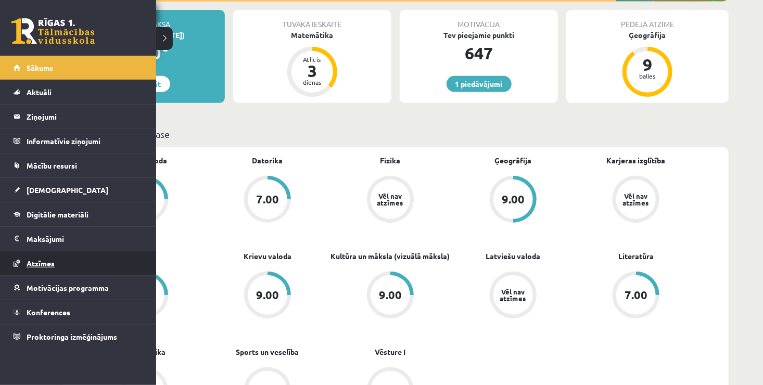
click at [72, 260] on link "Atzīmes" at bounding box center [79, 263] width 130 height 24
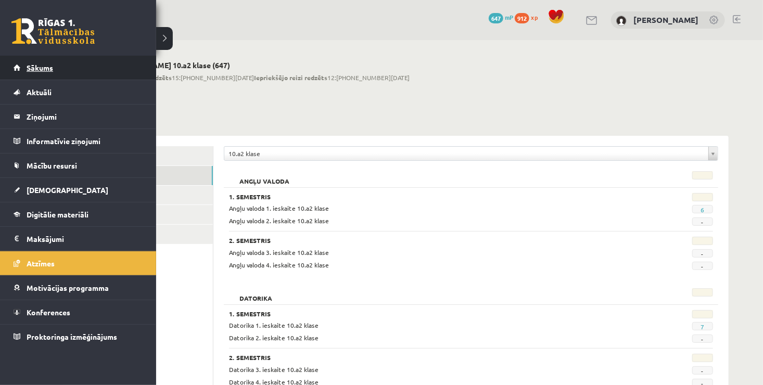
click at [51, 62] on link "Sākums" at bounding box center [79, 68] width 130 height 24
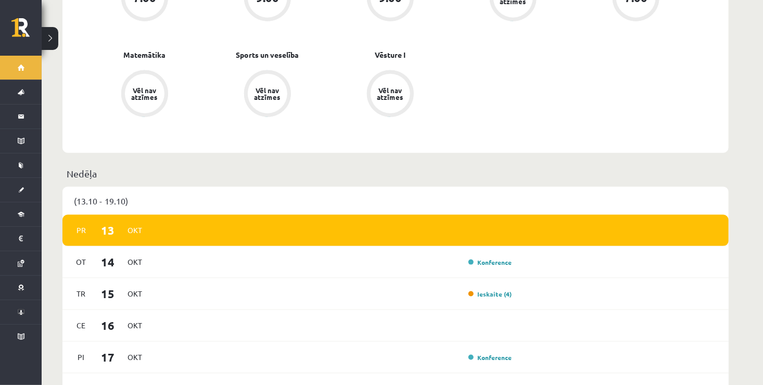
scroll to position [572, 0]
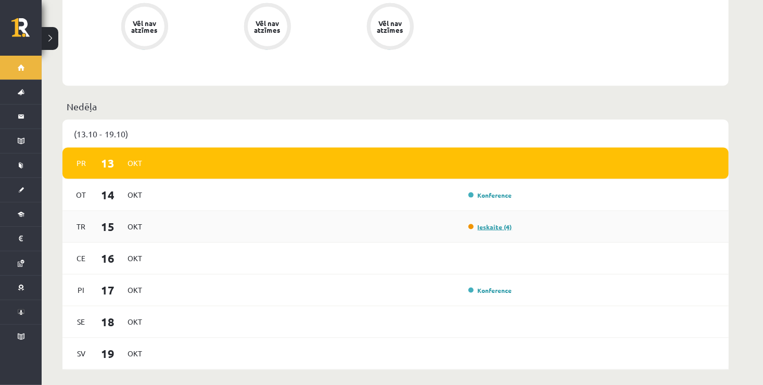
click at [496, 223] on link "Ieskaite (4)" at bounding box center [490, 227] width 44 height 8
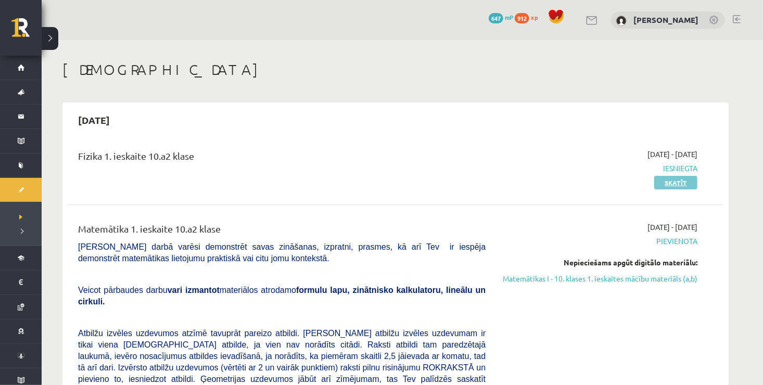
click at [672, 183] on link "Skatīt" at bounding box center [675, 183] width 43 height 14
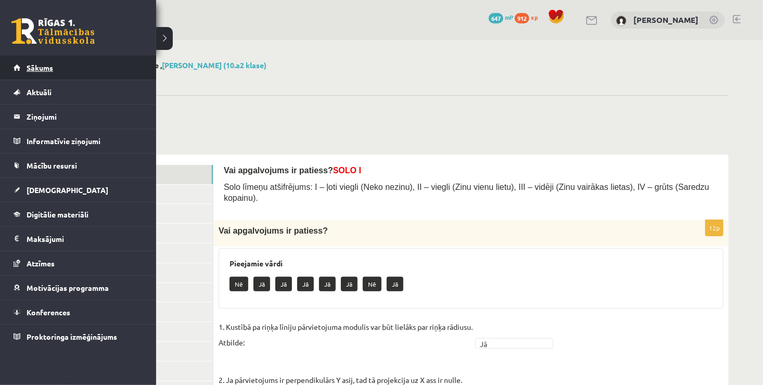
click at [36, 69] on span "Sākums" at bounding box center [40, 67] width 27 height 9
